Goal: Use online tool/utility: Use online tool/utility

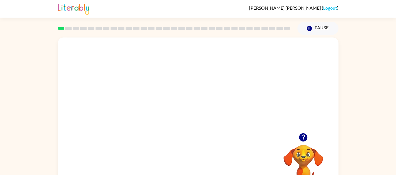
click at [184, 86] on video "Your browser must support playing .mp4 files to use Literably. Please try using…" at bounding box center [198, 84] width 281 height 95
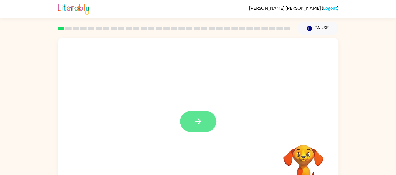
click at [198, 131] on button "button" at bounding box center [198, 121] width 36 height 21
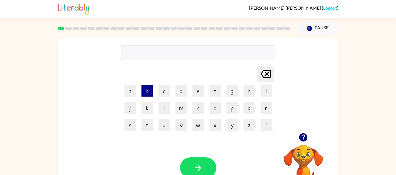
click at [146, 93] on button "b" at bounding box center [147, 90] width 11 height 11
click at [210, 107] on button "o" at bounding box center [215, 107] width 11 height 11
click at [266, 110] on button "r" at bounding box center [266, 107] width 11 height 11
click at [178, 93] on button "d" at bounding box center [181, 90] width 11 height 11
click at [197, 90] on button "e" at bounding box center [198, 90] width 11 height 11
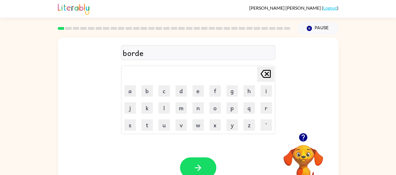
type button "e"
click at [182, 166] on button "button" at bounding box center [198, 167] width 36 height 21
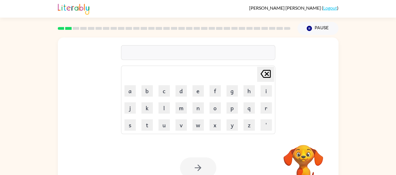
click at [193, 43] on div "[PERSON_NAME] last character input a b c d e f g h i j k l m n o p q r s t u v …" at bounding box center [198, 85] width 154 height 97
click at [199, 52] on div at bounding box center [198, 52] width 154 height 15
click at [199, 54] on div at bounding box center [198, 52] width 154 height 15
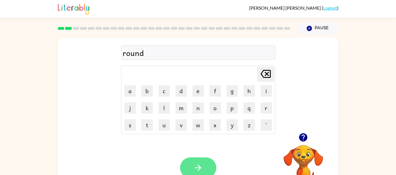
click at [202, 174] on button "button" at bounding box center [198, 167] width 36 height 21
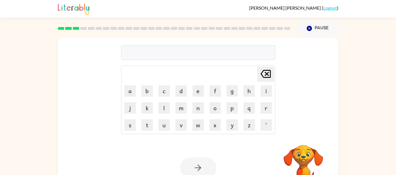
click at [194, 58] on div at bounding box center [198, 52] width 154 height 15
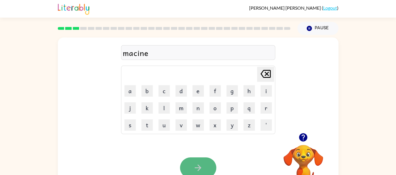
click at [191, 168] on button "button" at bounding box center [198, 167] width 36 height 21
click at [201, 159] on button "button" at bounding box center [198, 167] width 36 height 21
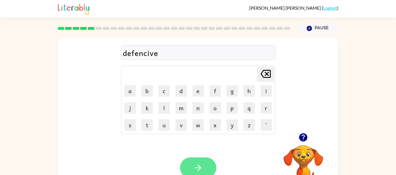
click at [199, 162] on button "button" at bounding box center [198, 167] width 36 height 21
click at [204, 170] on button "button" at bounding box center [198, 167] width 36 height 21
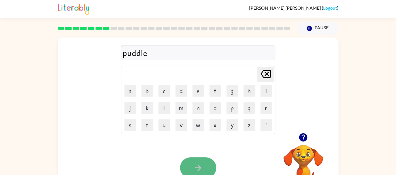
click at [202, 161] on button "button" at bounding box center [198, 167] width 36 height 21
click at [200, 166] on icon "button" at bounding box center [198, 167] width 7 height 7
click at [192, 168] on button "button" at bounding box center [198, 167] width 36 height 21
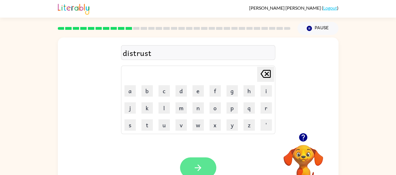
click at [189, 161] on button "button" at bounding box center [198, 167] width 36 height 21
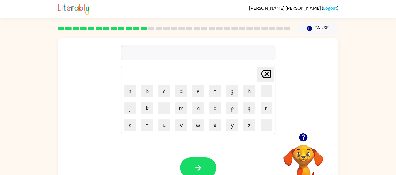
click at [303, 149] on video "Your browser must support playing .mp4 files to use Literably. Please try using…" at bounding box center [303, 164] width 57 height 57
click at [303, 141] on icon "button" at bounding box center [303, 137] width 8 height 8
click at [203, 165] on button "button" at bounding box center [198, 167] width 36 height 21
click at [211, 158] on div at bounding box center [198, 167] width 36 height 21
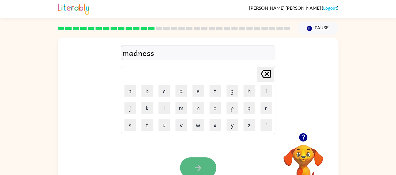
click at [208, 160] on button "button" at bounding box center [198, 167] width 36 height 21
click at [197, 158] on button "button" at bounding box center [198, 167] width 36 height 21
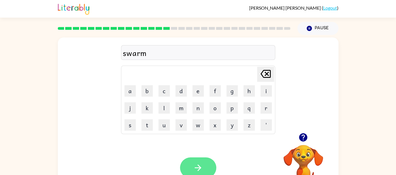
click at [195, 168] on icon "button" at bounding box center [198, 168] width 10 height 10
click at [203, 162] on button "button" at bounding box center [198, 167] width 36 height 21
click at [183, 165] on button "button" at bounding box center [198, 167] width 36 height 21
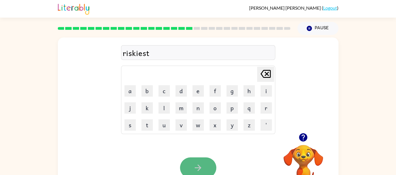
click at [199, 168] on icon "button" at bounding box center [198, 168] width 10 height 10
click at [198, 171] on icon "button" at bounding box center [198, 168] width 10 height 10
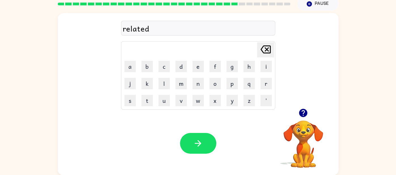
scroll to position [24, 0]
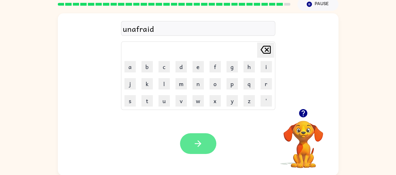
click at [192, 145] on button "button" at bounding box center [198, 143] width 36 height 21
